Goal: Task Accomplishment & Management: Manage account settings

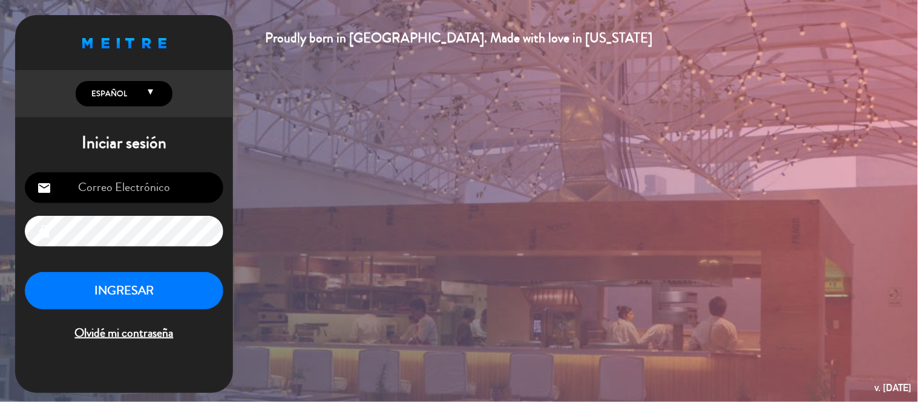
type input "[EMAIL_ADDRESS][DOMAIN_NAME]"
click at [167, 280] on button "INGRESAR" at bounding box center [124, 291] width 198 height 38
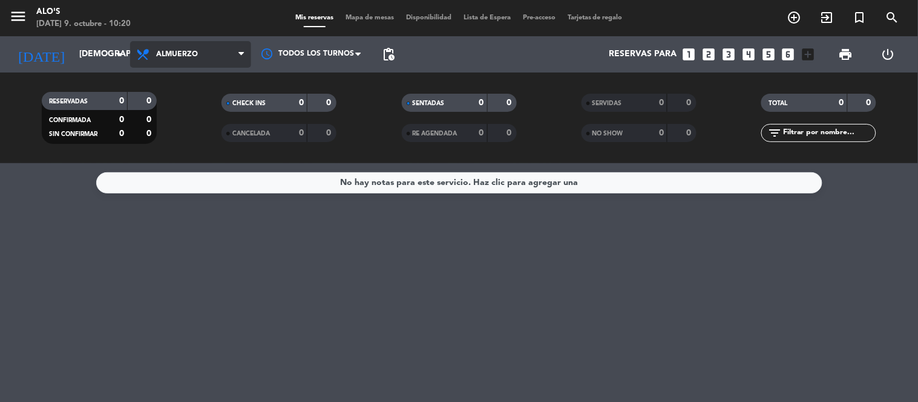
click at [195, 53] on span "Almuerzo" at bounding box center [177, 54] width 42 height 8
click at [203, 128] on div "menu [PERSON_NAME] [DATE] 9. octubre - 10:20 Mis reservas Mapa de mesas Disponi…" at bounding box center [459, 81] width 918 height 163
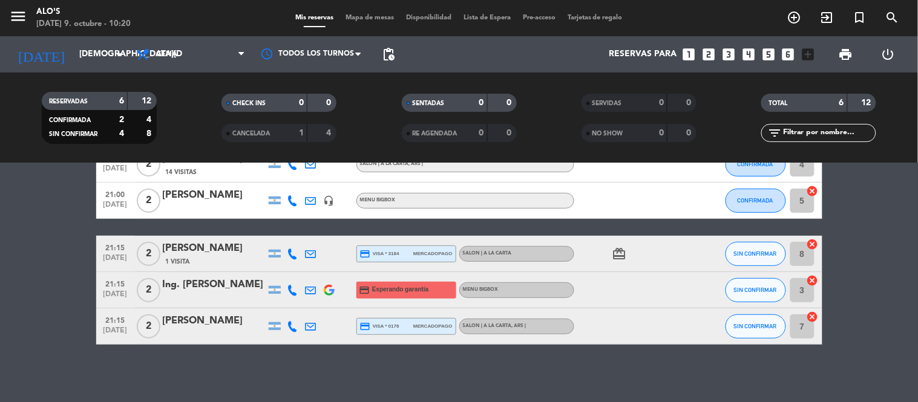
scroll to position [128, 0]
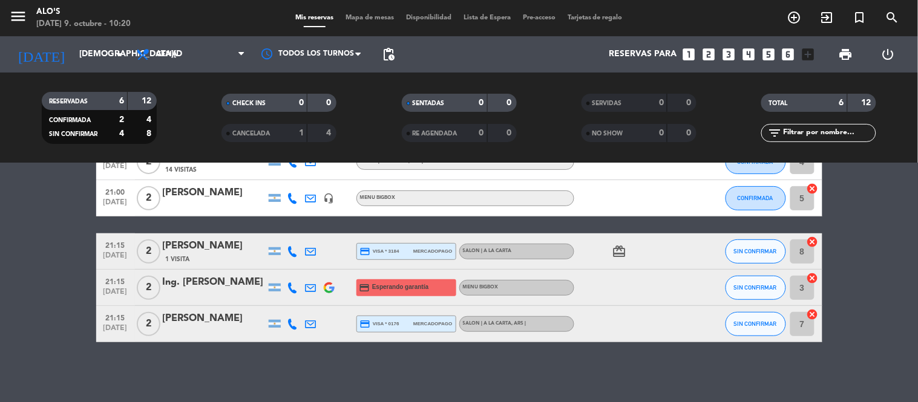
click at [334, 291] on img at bounding box center [329, 288] width 11 height 11
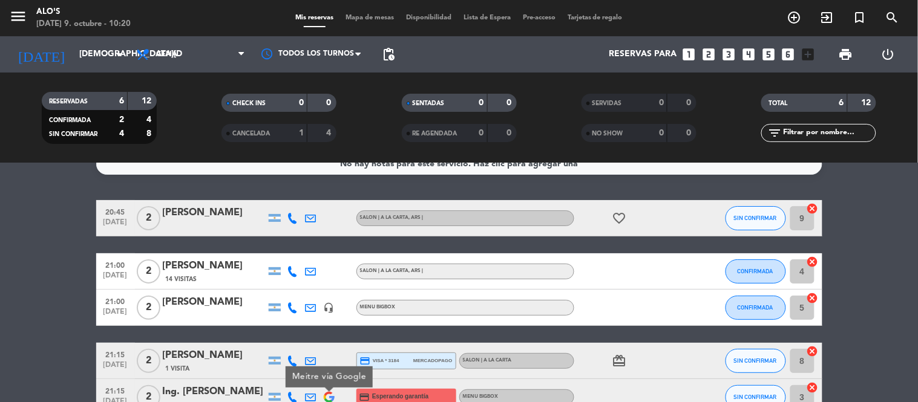
scroll to position [0, 0]
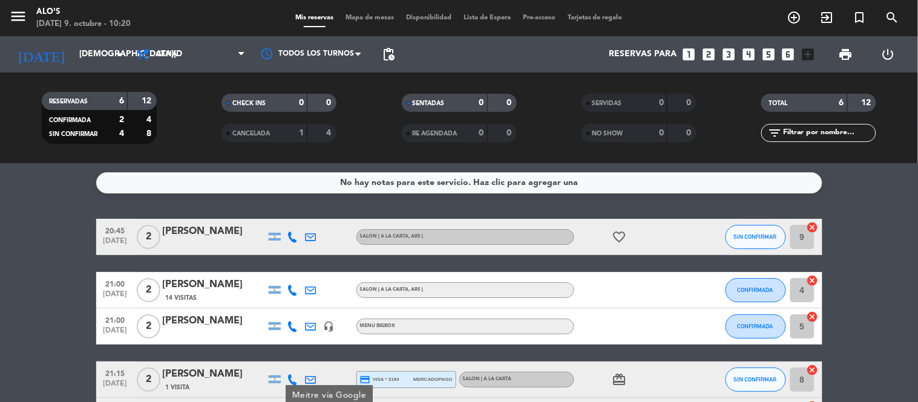
click at [21, 221] on bookings-row "20:45 [DATE] 2 [PERSON_NAME] SALON | A LA CARTA , ARS | favorite_border SIN CON…" at bounding box center [459, 345] width 918 height 252
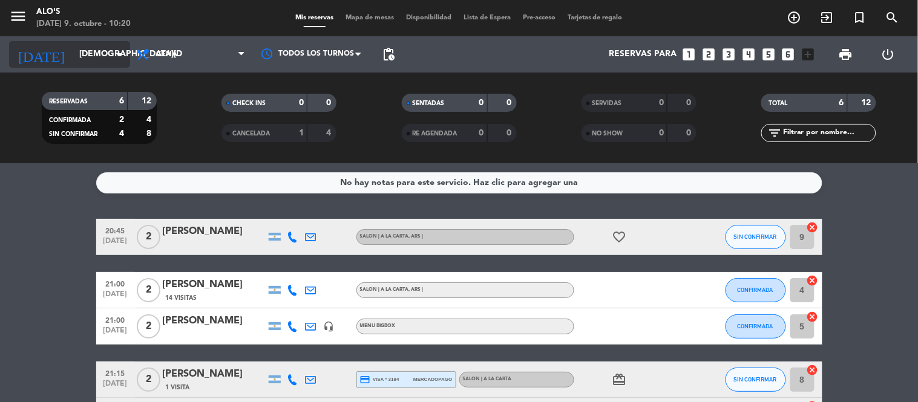
click at [73, 58] on input "[DEMOGRAPHIC_DATA][DATE]" at bounding box center [130, 55] width 115 height 22
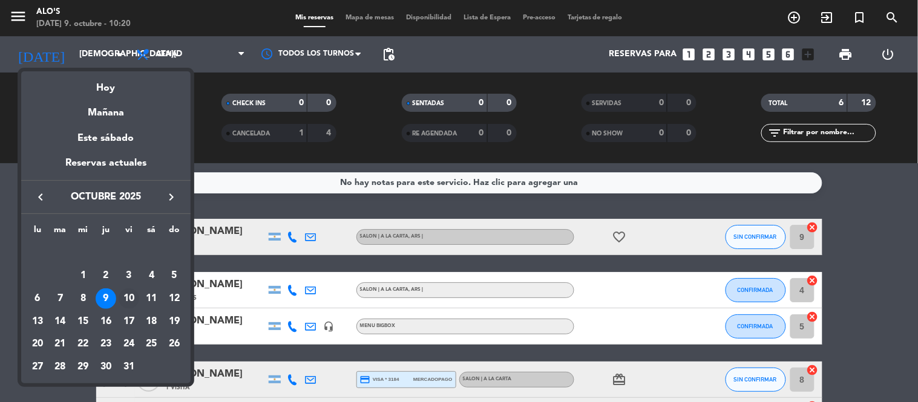
click at [122, 297] on div "10" at bounding box center [129, 299] width 21 height 21
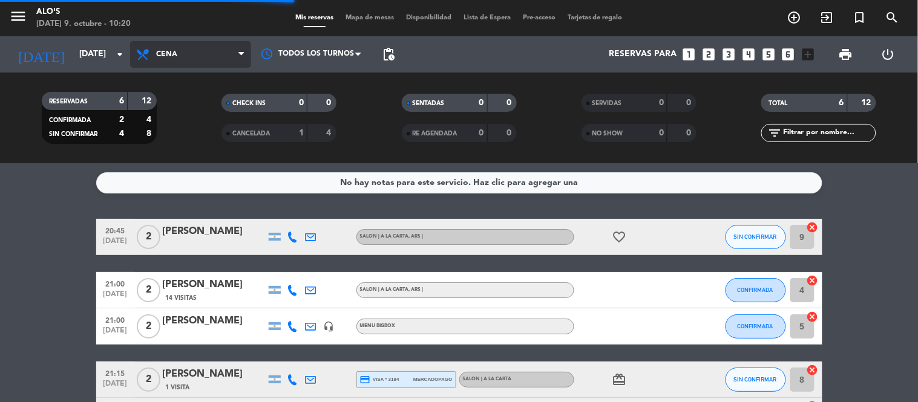
click at [184, 62] on span "Cena" at bounding box center [190, 54] width 121 height 27
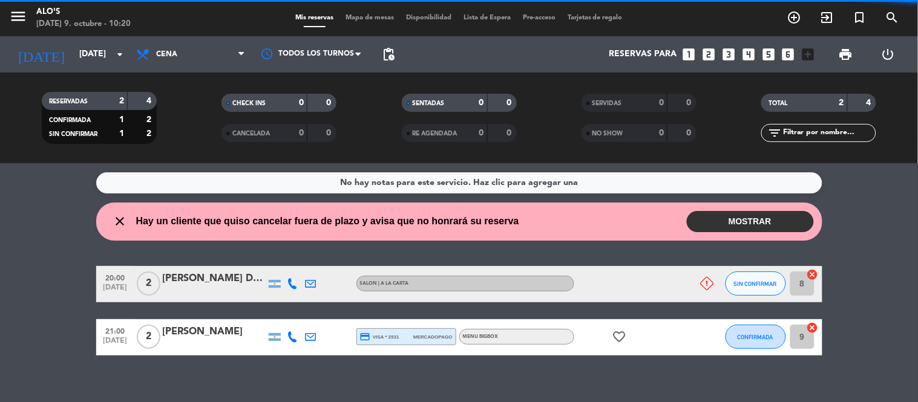
click at [182, 103] on filter-checkbox "RESERVADAS 2 4 CONFIRMADA 1 2 SIN CONFIRMAR 1 2" at bounding box center [99, 118] width 180 height 52
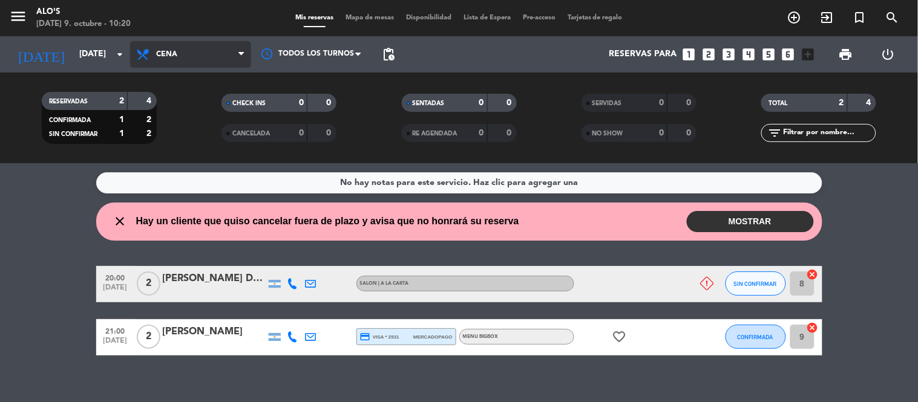
click at [188, 45] on span "Cena" at bounding box center [190, 54] width 121 height 27
click at [191, 107] on div "menu [PERSON_NAME] [DATE] 9. octubre - 10:20 Mis reservas Mapa de mesas Disponi…" at bounding box center [459, 81] width 918 height 163
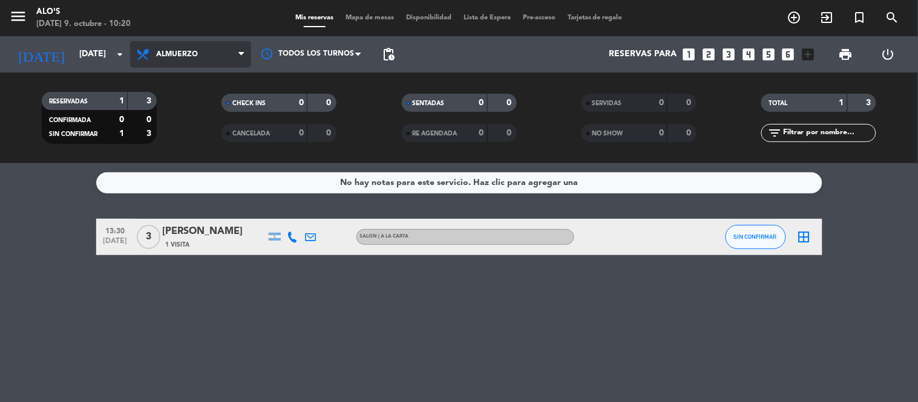
click at [175, 51] on span "Almuerzo" at bounding box center [177, 54] width 42 height 8
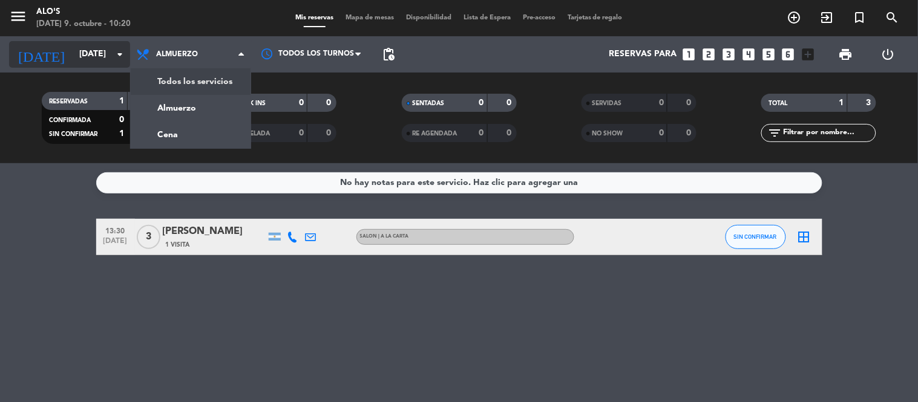
click at [103, 44] on input "[DATE]" at bounding box center [130, 55] width 115 height 22
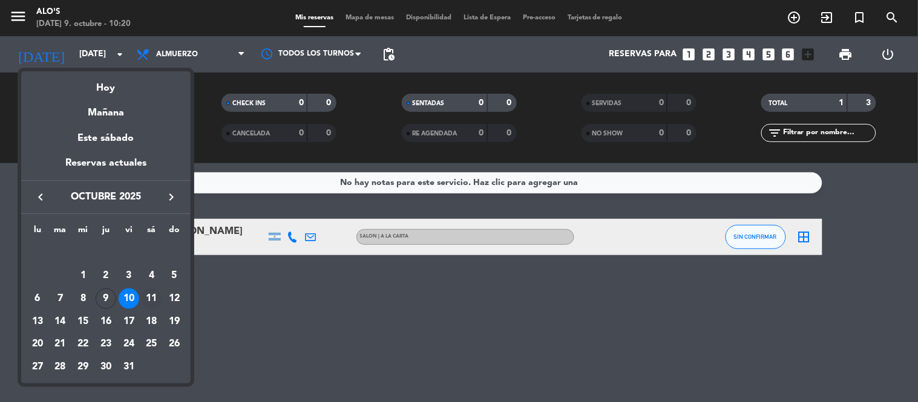
click at [143, 293] on div "11" at bounding box center [151, 299] width 21 height 21
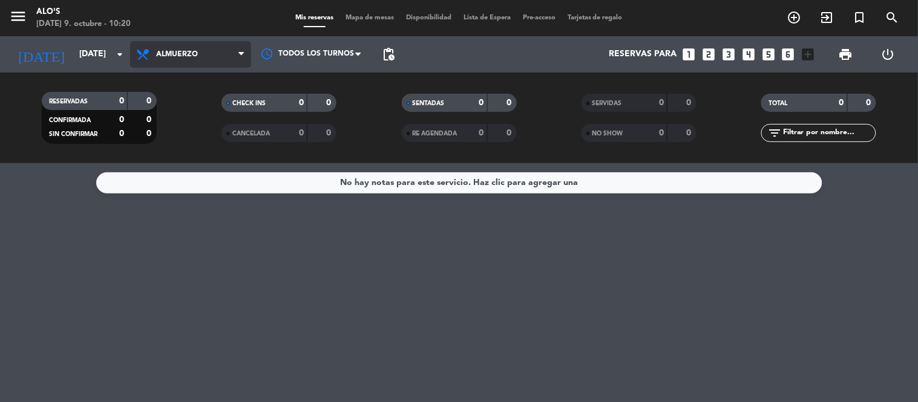
click at [155, 50] on span "Almuerzo" at bounding box center [190, 54] width 121 height 27
click at [162, 123] on div "menu [PERSON_NAME] [DATE] 9. octubre - 10:20 Mis reservas Mapa de mesas Disponi…" at bounding box center [459, 81] width 918 height 163
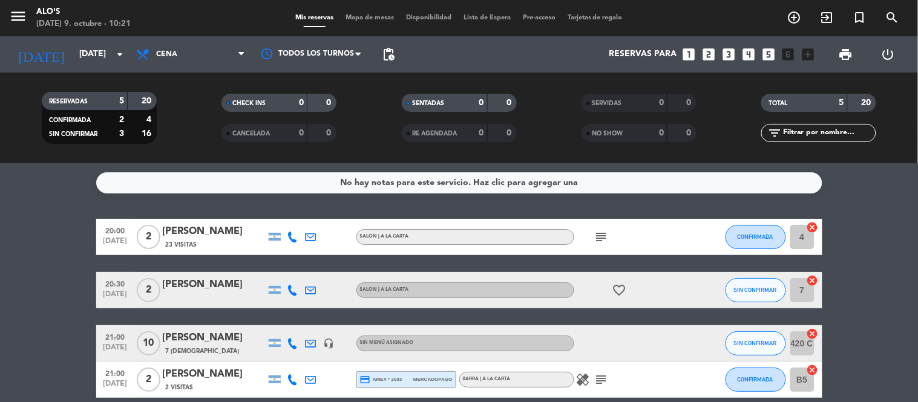
click at [604, 234] on icon "subject" at bounding box center [601, 237] width 15 height 15
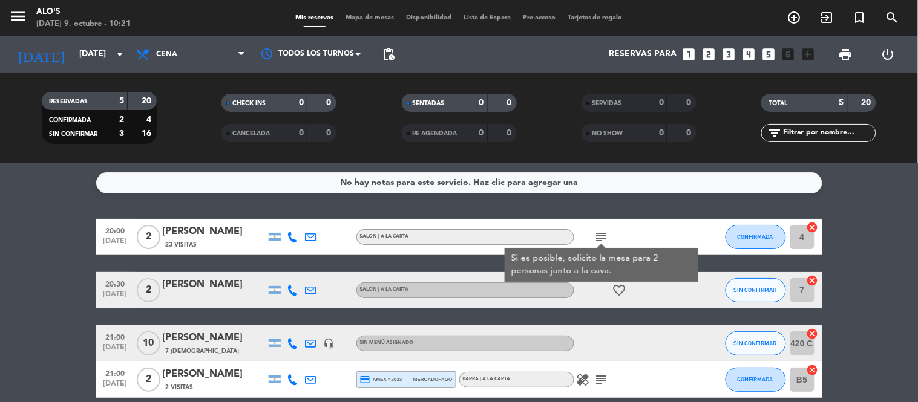
click at [107, 213] on div "No hay notas para este servicio. Haz clic para agregar una 20:00 [DATE] 2 [PERS…" at bounding box center [459, 282] width 918 height 239
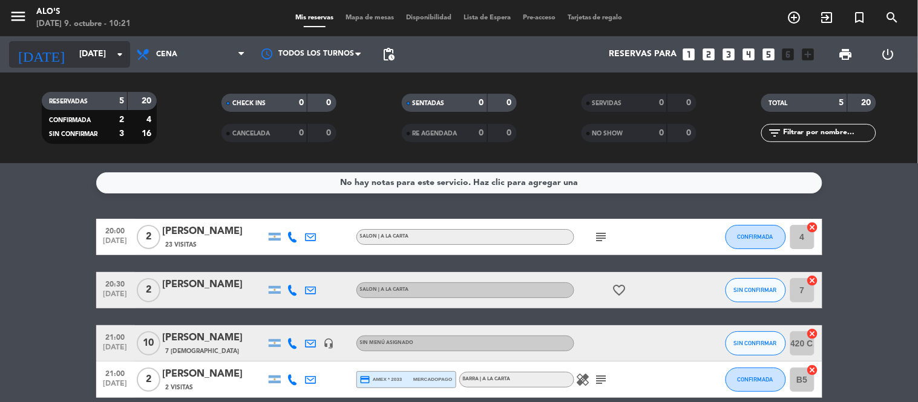
click at [83, 52] on input "[DATE]" at bounding box center [130, 55] width 115 height 22
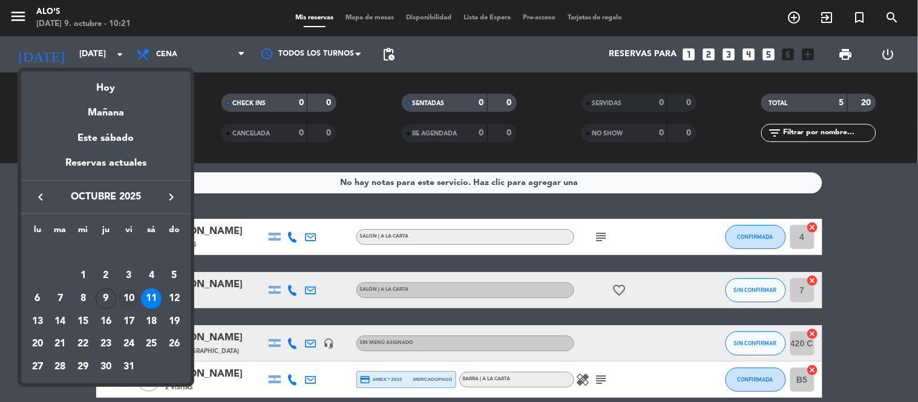
click at [128, 297] on div "10" at bounding box center [129, 299] width 21 height 21
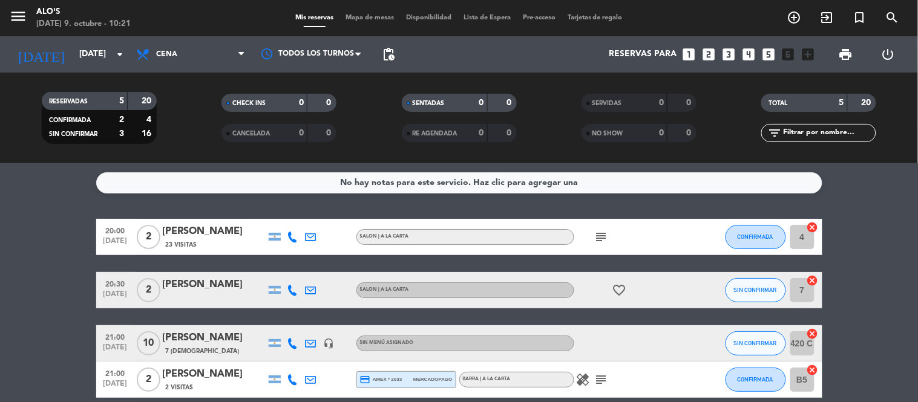
type input "[DATE]"
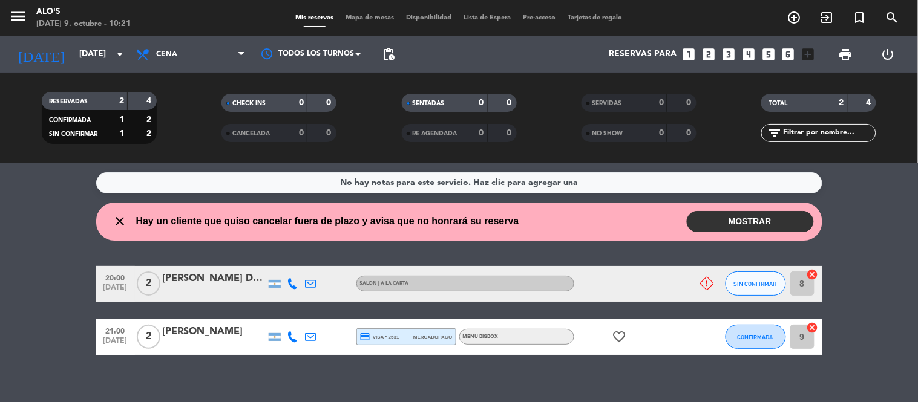
click at [749, 224] on button "MOSTRAR" at bounding box center [750, 221] width 127 height 21
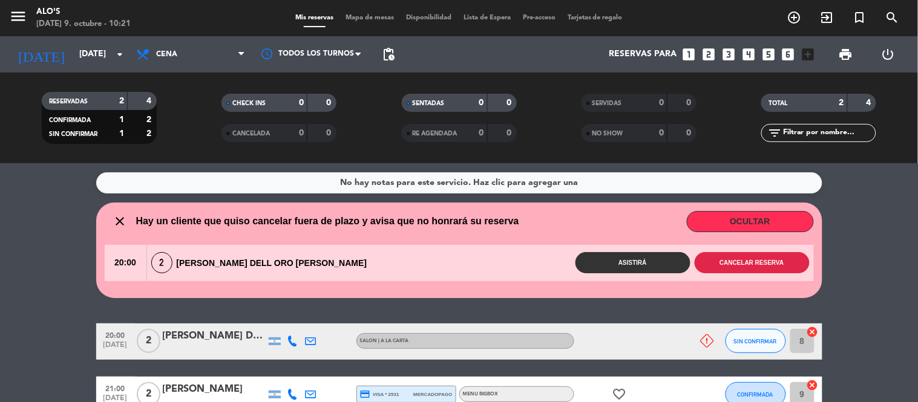
click at [749, 269] on button "Cancelar reserva" at bounding box center [752, 262] width 115 height 21
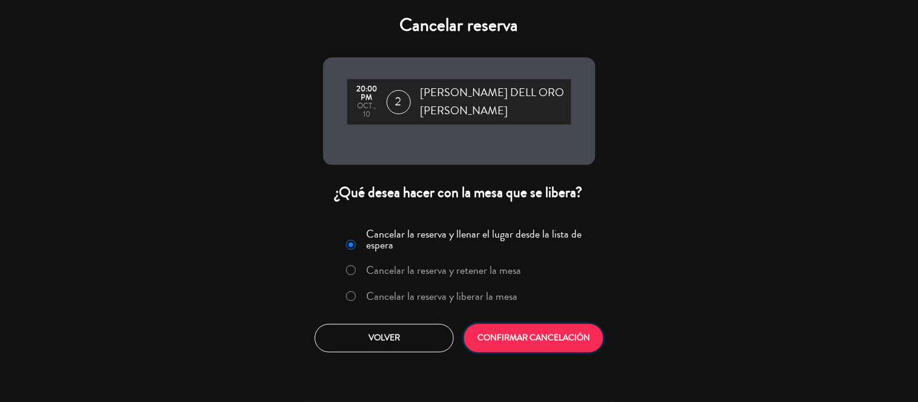
click at [522, 324] on button "CONFIRMAR CANCELACIÓN" at bounding box center [533, 338] width 139 height 28
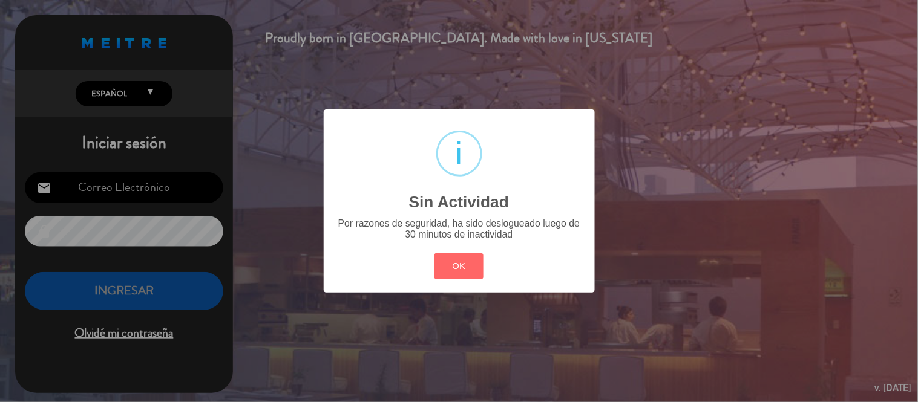
type input "[EMAIL_ADDRESS][DOMAIN_NAME]"
